Goal: Task Accomplishment & Management: Complete application form

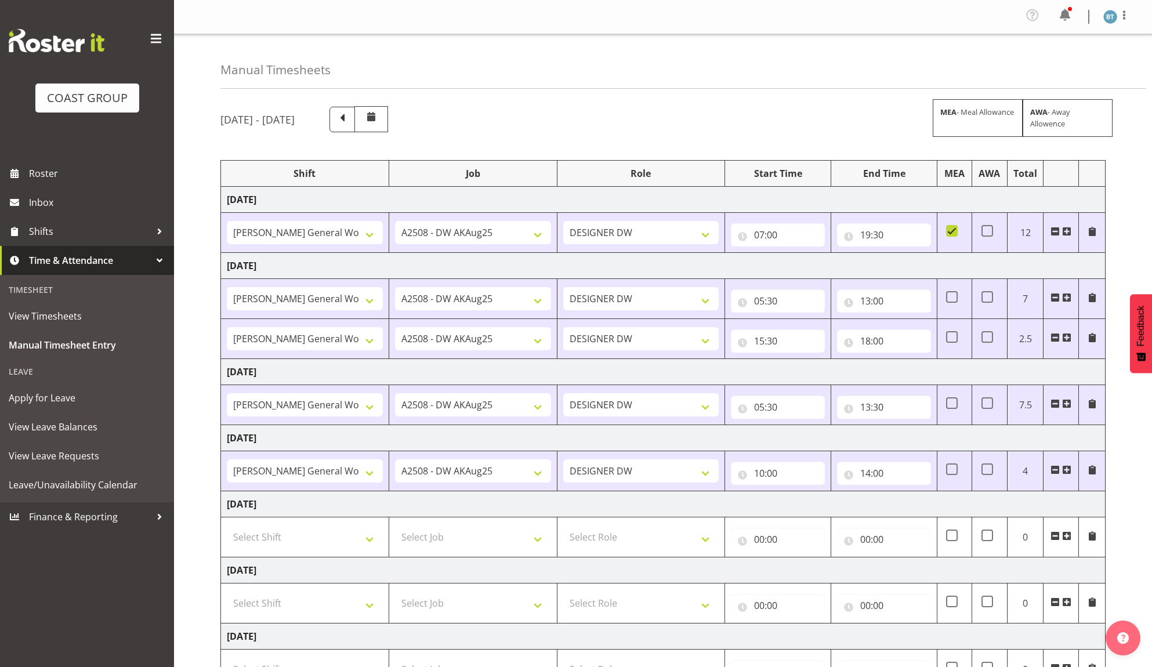
select select "9464"
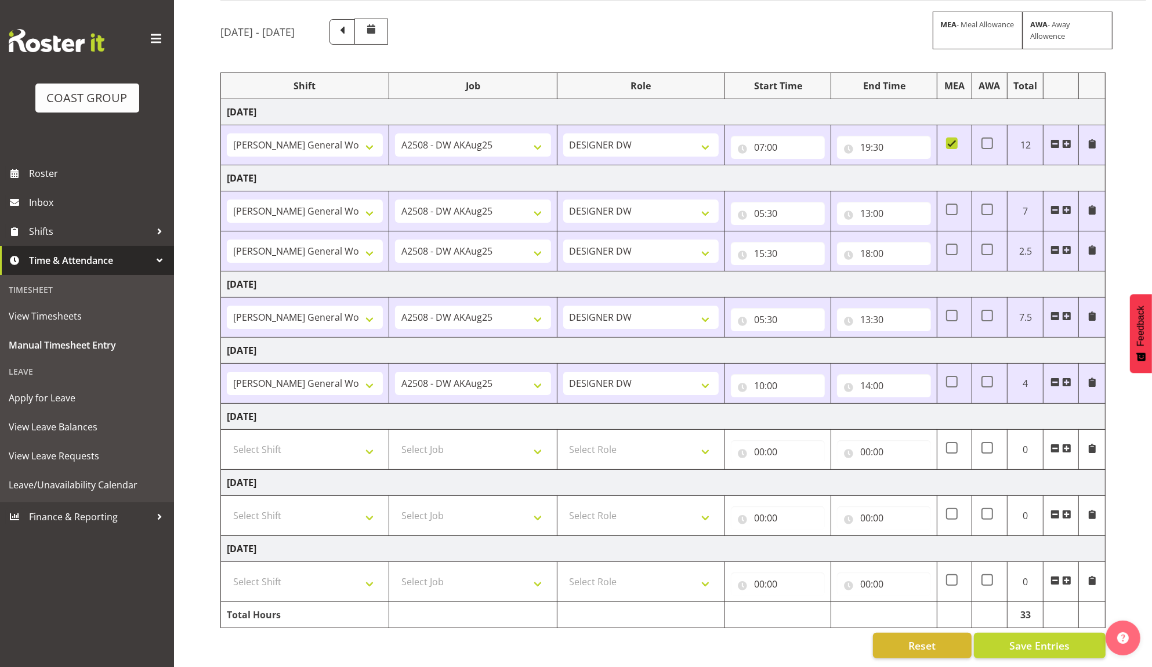
scroll to position [97, 0]
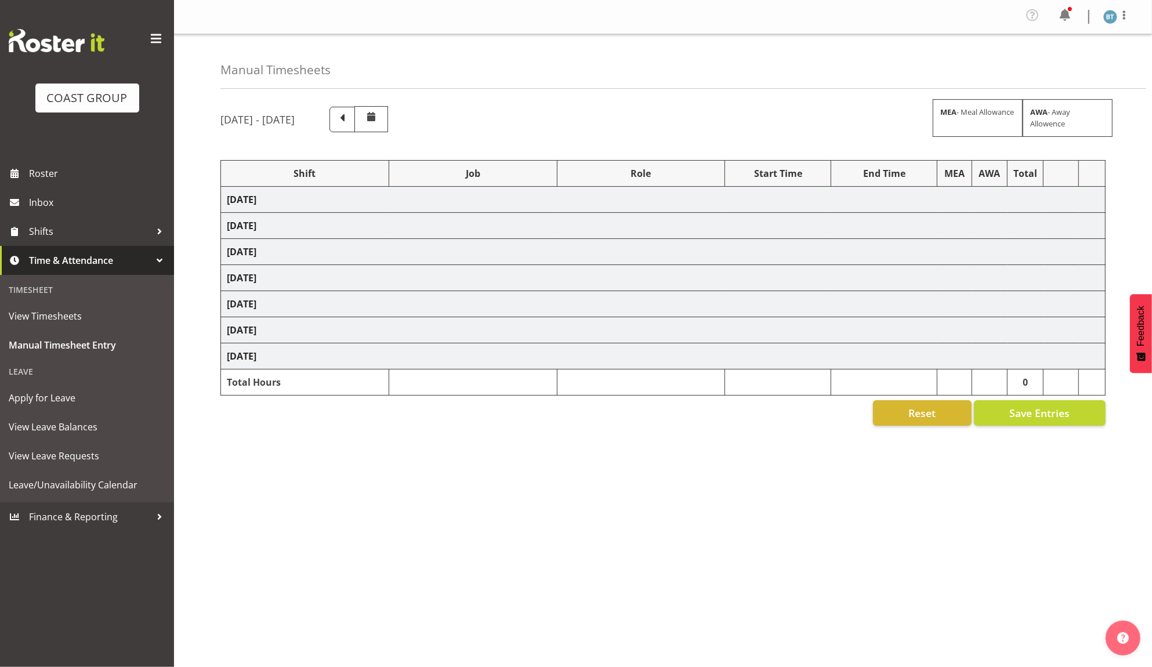
select select "9464"
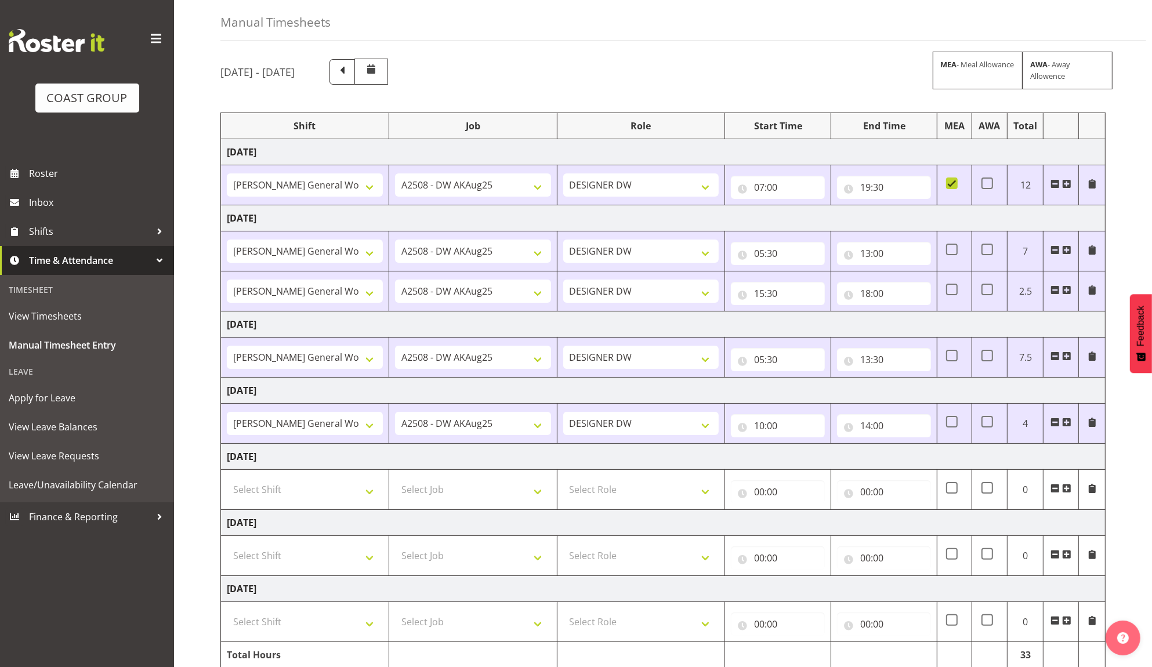
scroll to position [102, 0]
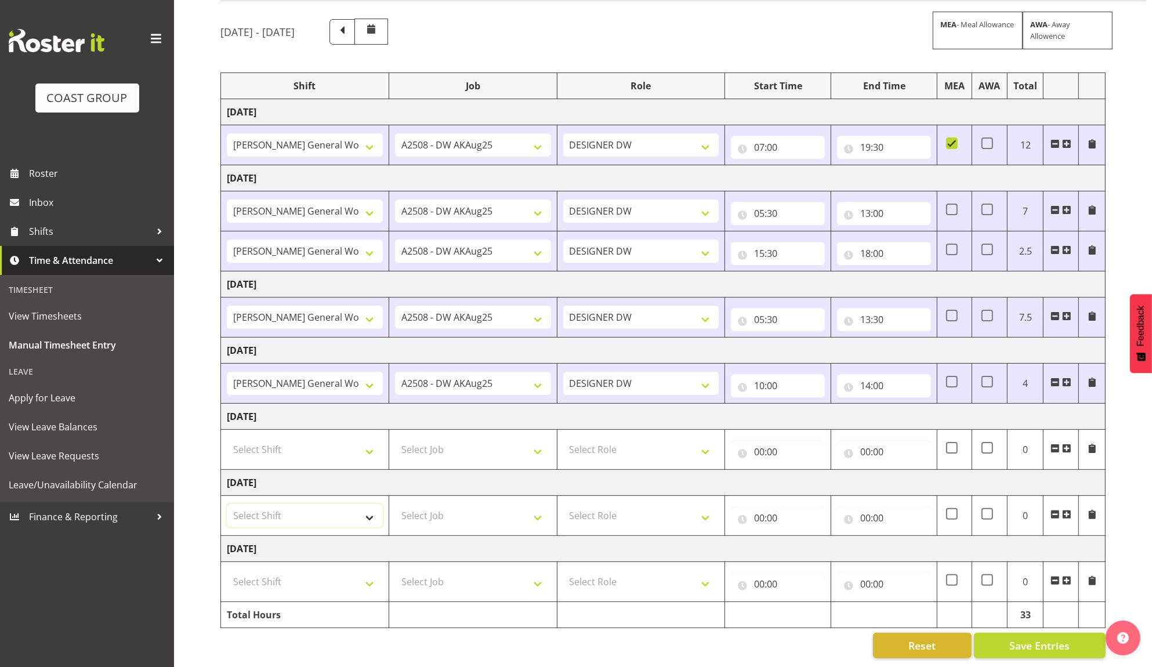
click at [324, 508] on select "Select Shift [PERSON_NAME] General Work" at bounding box center [305, 515] width 156 height 23
select select "6878"
click at [227, 504] on select "Select Shift [PERSON_NAME] General Work" at bounding box center [305, 515] width 156 height 23
click at [473, 504] on select "Select Job 1 Carlton Events 1 [PERSON_NAME][GEOGRAPHIC_DATA] 1 [PERSON_NAME][GE…" at bounding box center [473, 515] width 156 height 23
select select "9465"
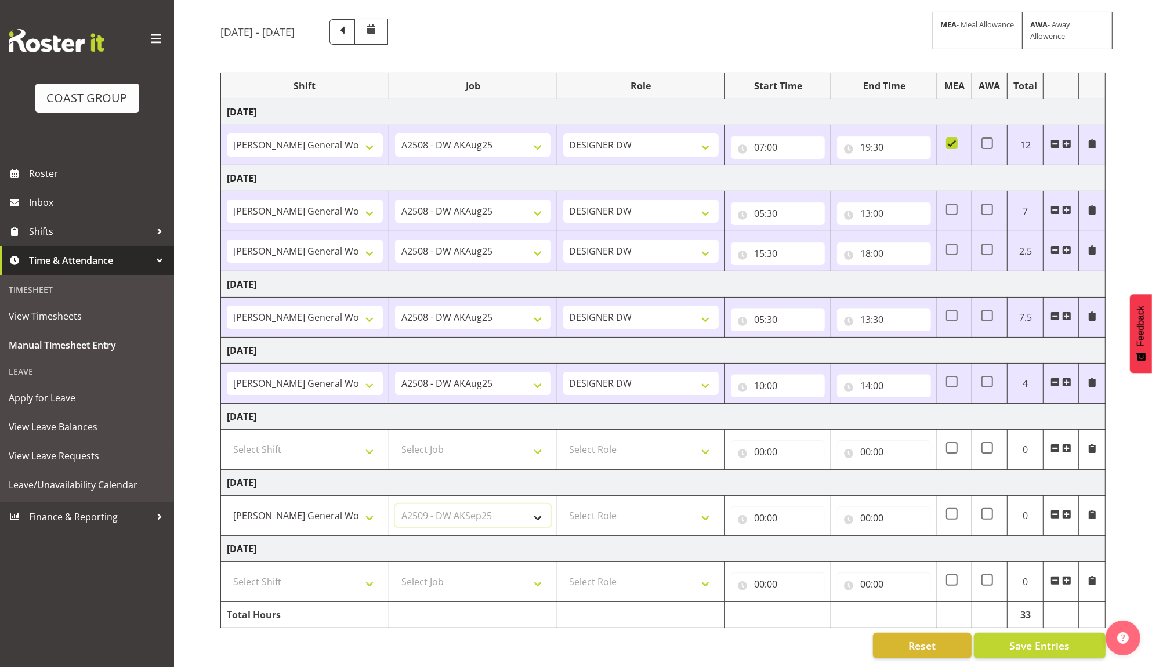
click at [395, 504] on select "Select Job 1 Carlton Events 1 [PERSON_NAME][GEOGRAPHIC_DATA] 1 [PERSON_NAME][GE…" at bounding box center [473, 515] width 156 height 23
click at [643, 506] on select "Select Role DESIGNER [PERSON_NAME]" at bounding box center [641, 515] width 156 height 23
select select "221"
click at [563, 504] on select "Select Role DESIGNER [PERSON_NAME]" at bounding box center [641, 515] width 156 height 23
click at [753, 506] on input "00:00" at bounding box center [778, 517] width 94 height 23
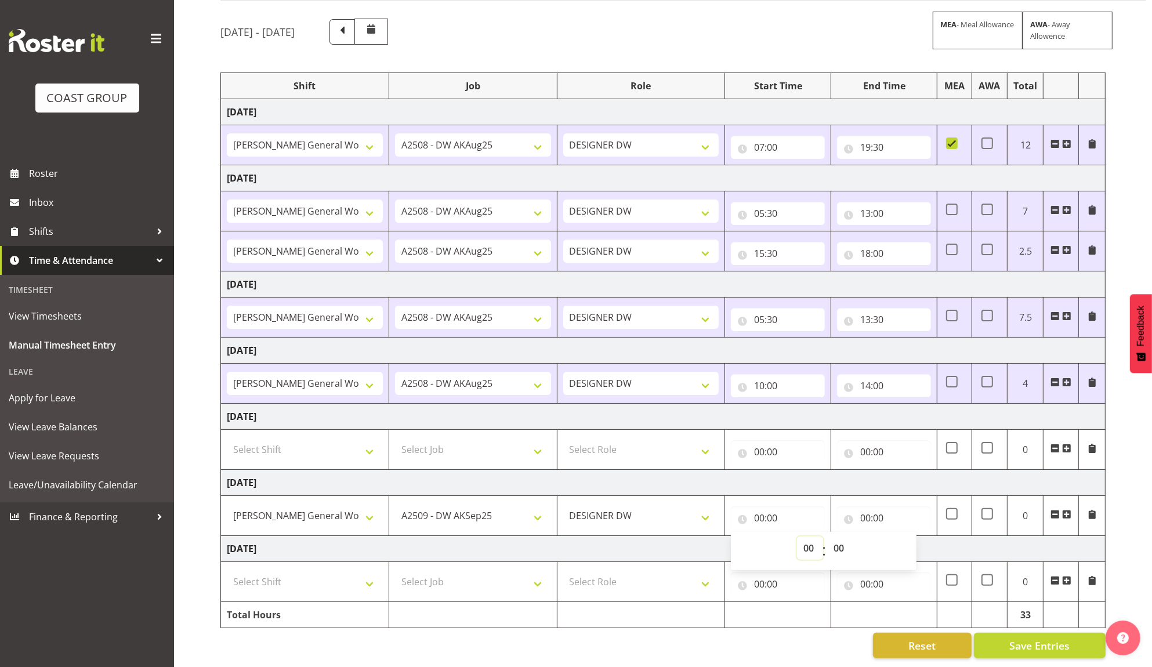
click at [807, 543] on select "00 01 02 03 04 05 06 07 08 09 10 11 12 13 14 15 16 17 18 19 20 21 22 23" at bounding box center [810, 548] width 26 height 23
select select "7"
click at [797, 537] on select "00 01 02 03 04 05 06 07 08 09 10 11 12 13 14 15 16 17 18 19 20 21 22 23" at bounding box center [810, 548] width 26 height 23
type input "07:00"
click at [847, 470] on td "[DATE]" at bounding box center [663, 483] width 885 height 26
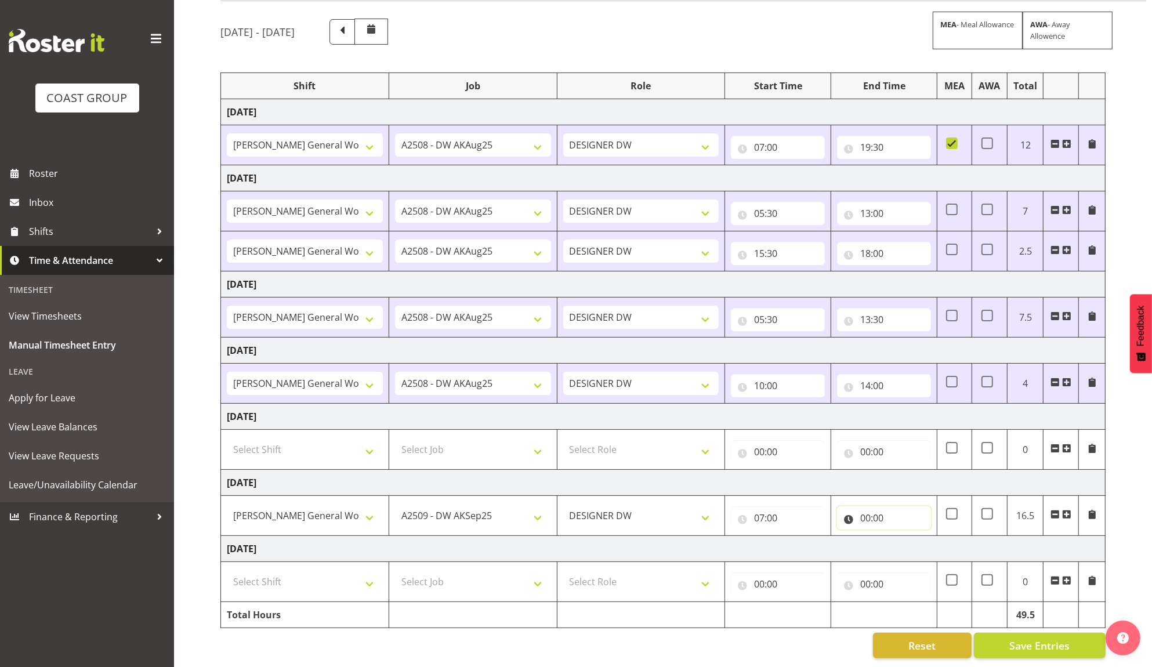
click at [866, 508] on input "00:00" at bounding box center [884, 517] width 94 height 23
click at [912, 537] on select "00 01 02 03 04 05 06 07 08 09 10 11 12 13 14 15 16 17 18 19 20 21 22 23" at bounding box center [916, 548] width 26 height 23
select select "16"
click at [903, 537] on select "00 01 02 03 04 05 06 07 08 09 10 11 12 13 14 15 16 17 18 19 20 21 22 23" at bounding box center [916, 548] width 26 height 23
type input "16:00"
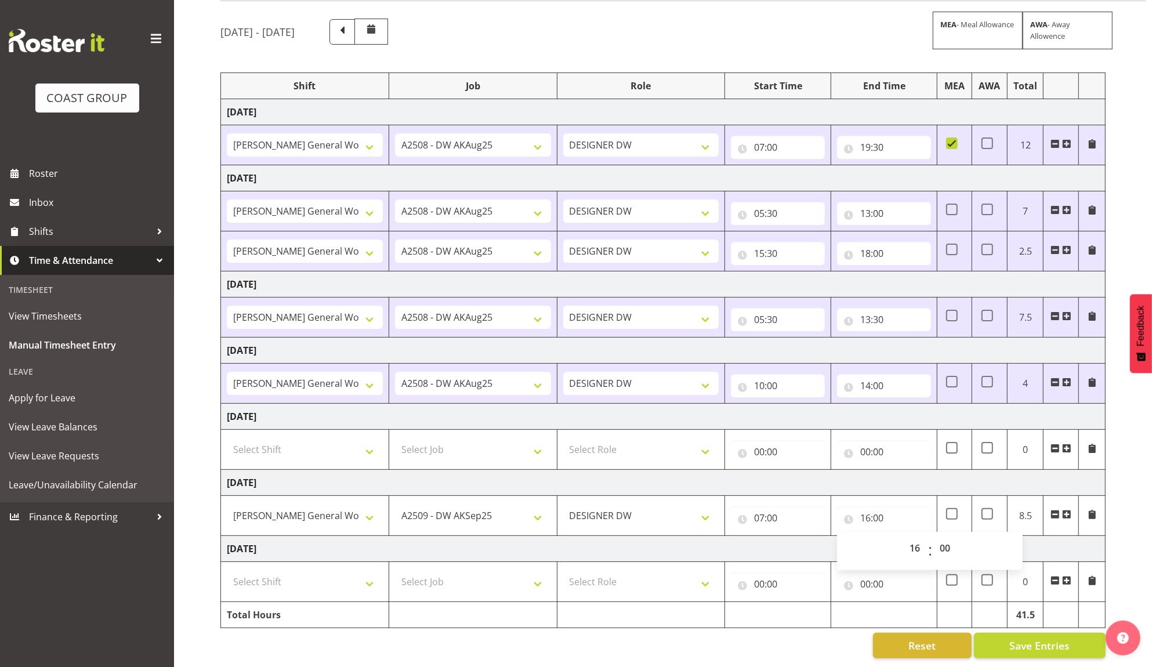
click at [890, 470] on td "[DATE]" at bounding box center [663, 483] width 885 height 26
click at [871, 470] on td "[DATE]" at bounding box center [663, 483] width 885 height 26
click at [331, 572] on select "Select Shift [PERSON_NAME] General Work" at bounding box center [305, 581] width 156 height 23
select select "6878"
click at [227, 570] on select "Select Shift [PERSON_NAME] General Work" at bounding box center [305, 581] width 156 height 23
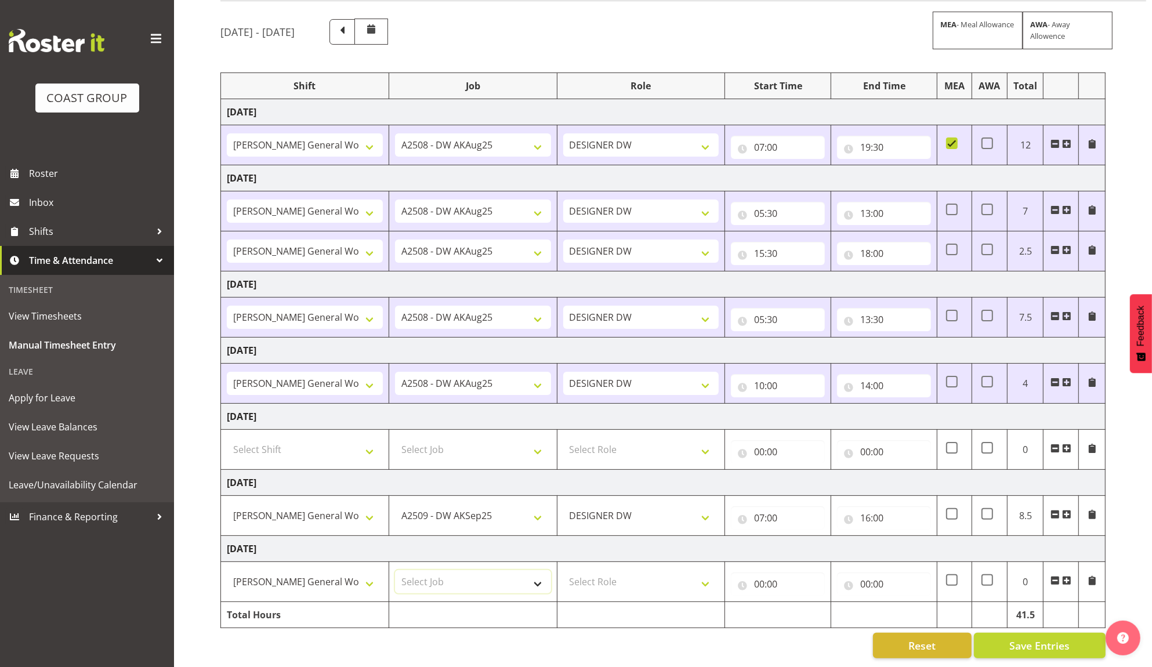
click at [466, 570] on select "Select Job 1 Carlton Events 1 [PERSON_NAME][GEOGRAPHIC_DATA] 1 [PERSON_NAME][GE…" at bounding box center [473, 581] width 156 height 23
select select "9465"
click at [395, 570] on select "Select Job 1 Carlton Events 1 [PERSON_NAME][GEOGRAPHIC_DATA] 1 [PERSON_NAME][GE…" at bounding box center [473, 581] width 156 height 23
click at [601, 570] on select "Select Role DESIGNER [PERSON_NAME]" at bounding box center [641, 581] width 156 height 23
select select "221"
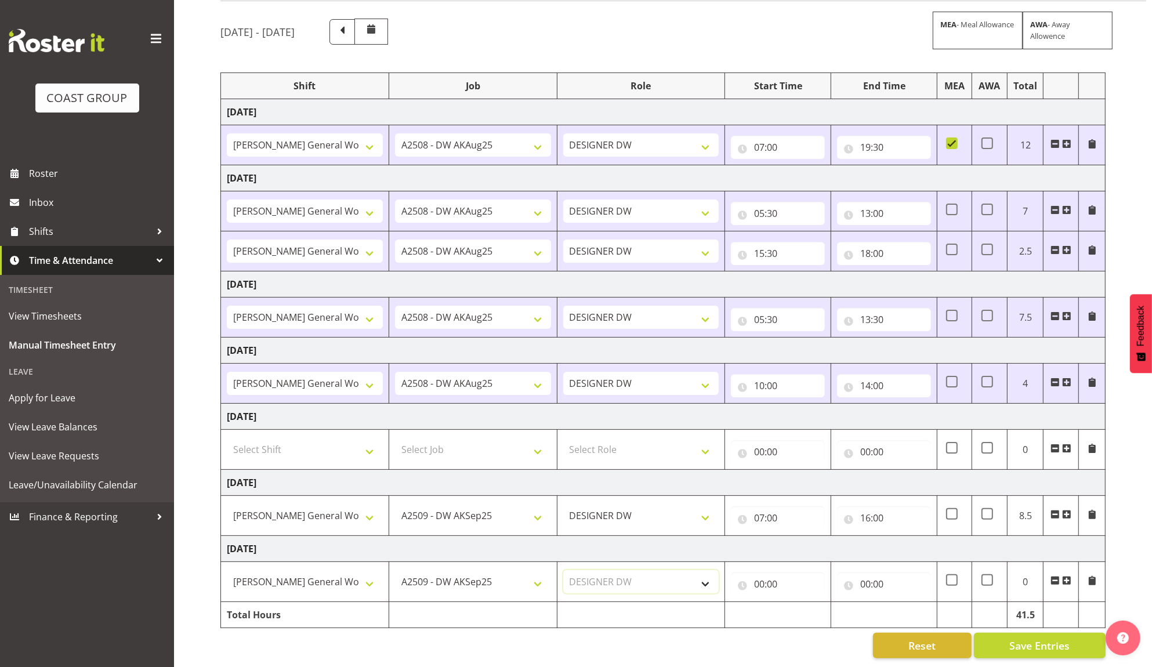
click at [563, 570] on select "Select Role DESIGNER [PERSON_NAME]" at bounding box center [641, 581] width 156 height 23
click at [760, 575] on input "00:00" at bounding box center [778, 584] width 94 height 23
click at [805, 603] on select "00 01 02 03 04 05 06 07 08 09 10 11 12 13 14 15 16 17 18 19 20 21 22 23" at bounding box center [810, 614] width 26 height 23
click at [745, 271] on td "[DATE]" at bounding box center [663, 284] width 885 height 26
click at [881, 242] on input "18:00" at bounding box center [884, 253] width 94 height 23
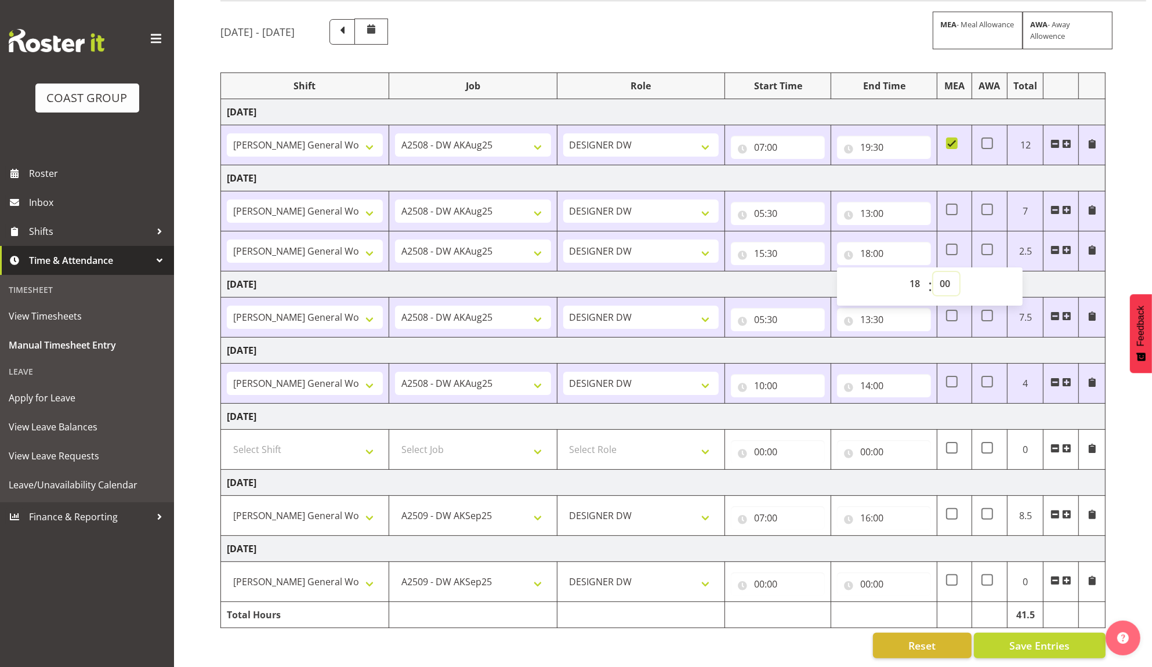
click at [944, 272] on select "00 01 02 03 04 05 06 07 08 09 10 11 12 13 14 15 16 17 18 19 20 21 22 23 24 25 2…" at bounding box center [946, 283] width 26 height 23
select select "30"
click at [933, 272] on select "00 01 02 03 04 05 06 07 08 09 10 11 12 13 14 15 16 17 18 19 20 21 22 23 24 25 2…" at bounding box center [946, 283] width 26 height 23
type input "18:30"
drag, startPoint x: 790, startPoint y: 274, endPoint x: 778, endPoint y: 252, distance: 24.7
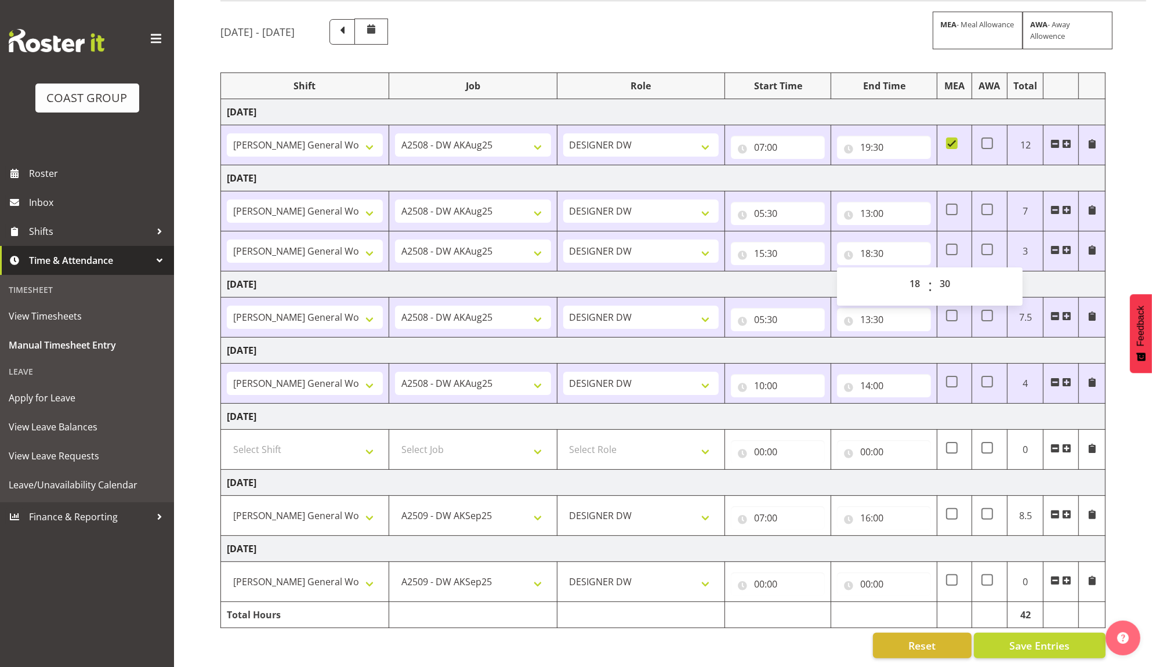
click at [789, 273] on td "[DATE]" at bounding box center [663, 284] width 885 height 26
click at [772, 242] on input "15:30" at bounding box center [778, 253] width 94 height 23
click at [843, 273] on select "00 01 02 03 04 05 06 07 08 09 10 11 12 13 14 15 16 17 18 19 20 21 22 23 24 25 2…" at bounding box center [840, 283] width 26 height 23
select select "0"
click at [827, 272] on select "00 01 02 03 04 05 06 07 08 09 10 11 12 13 14 15 16 17 18 19 20 21 22 23 24 25 2…" at bounding box center [840, 283] width 26 height 23
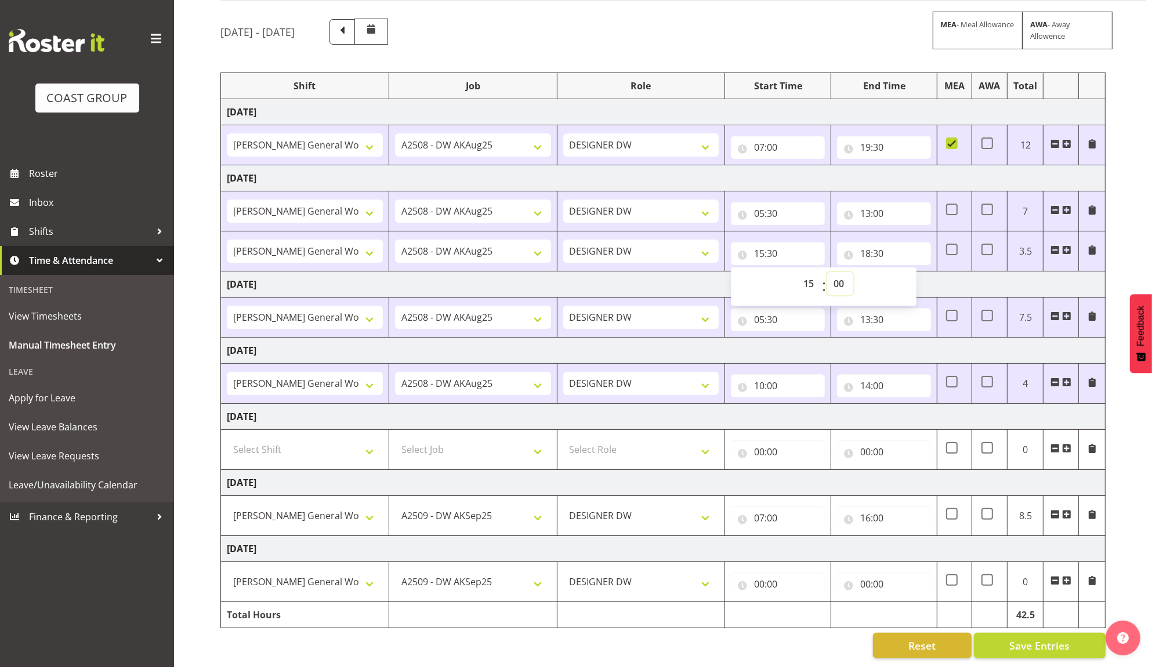
type input "15:00"
click at [952, 244] on span at bounding box center [952, 250] width 12 height 12
click at [952, 246] on input "checkbox" at bounding box center [950, 250] width 8 height 8
checkbox input "true"
click at [760, 573] on input "00:00" at bounding box center [778, 584] width 94 height 23
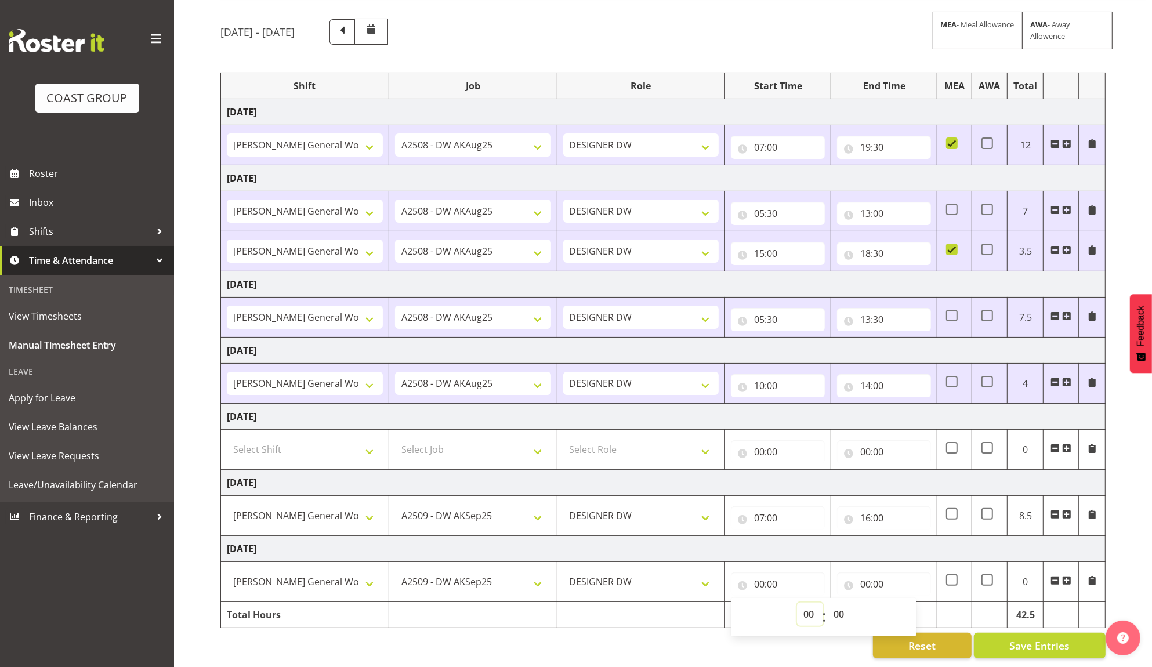
click at [808, 604] on select "00 01 02 03 04 05 06 07 08 09 10 11 12 13 14 15 16 17 18 19 20 21 22 23" at bounding box center [810, 614] width 26 height 23
select select "6"
click at [797, 603] on select "00 01 02 03 04 05 06 07 08 09 10 11 12 13 14 15 16 17 18 19 20 21 22 23" at bounding box center [810, 614] width 26 height 23
type input "06:00"
click at [868, 573] on input "00:00" at bounding box center [884, 584] width 94 height 23
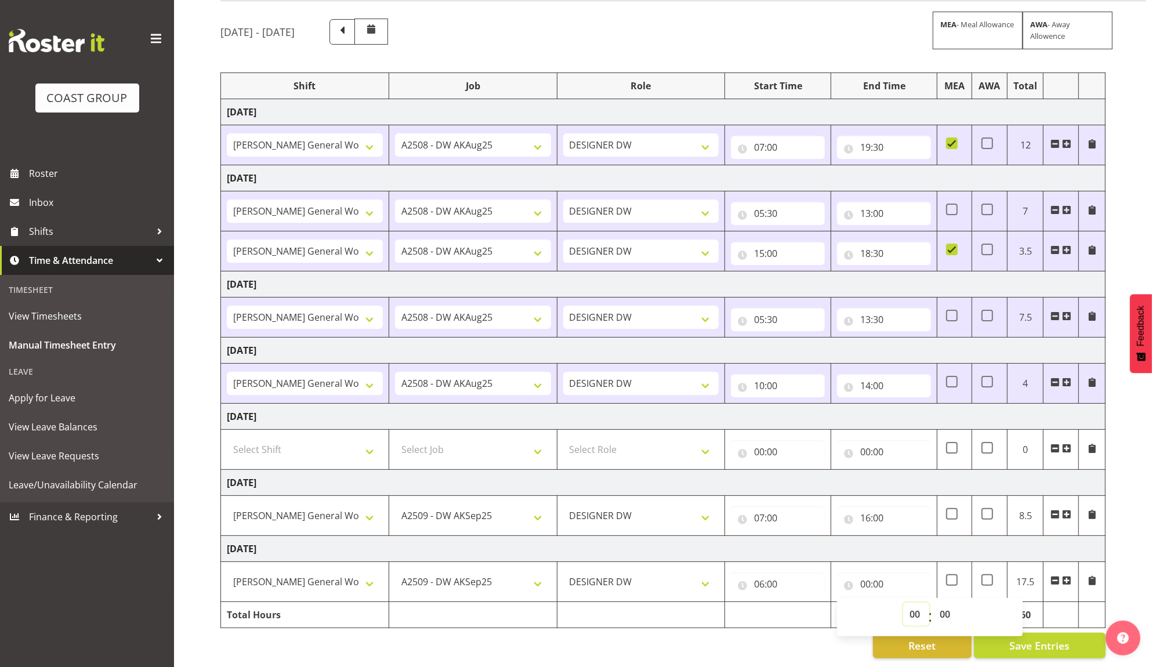
click at [919, 604] on select "00 01 02 03 04 05 06 07 08 09 10 11 12 13 14 15 16 17 18 19 20 21 22 23" at bounding box center [916, 614] width 26 height 23
select select "15"
click at [903, 603] on select "00 01 02 03 04 05 06 07 08 09 10 11 12 13 14 15 16 17 18 19 20 21 22 23" at bounding box center [916, 614] width 26 height 23
type input "15:00"
click at [921, 537] on td "[DATE]" at bounding box center [663, 549] width 885 height 26
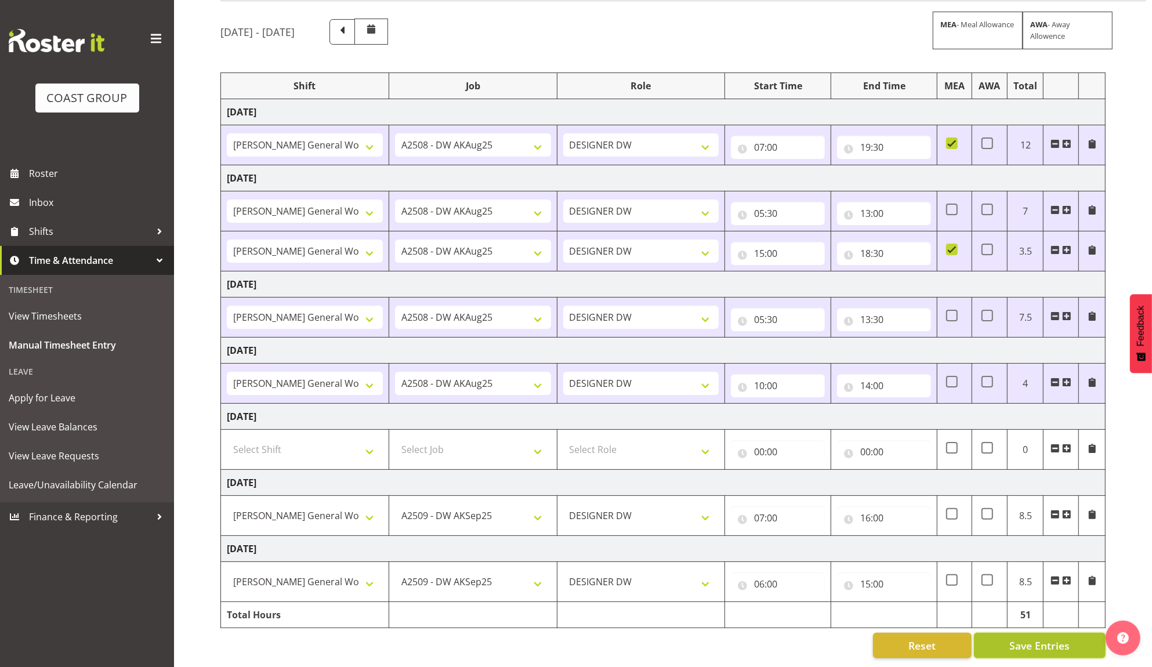
click at [1024, 640] on span "Save Entries" at bounding box center [1039, 645] width 60 height 15
